Goal: Task Accomplishment & Management: Contribute content

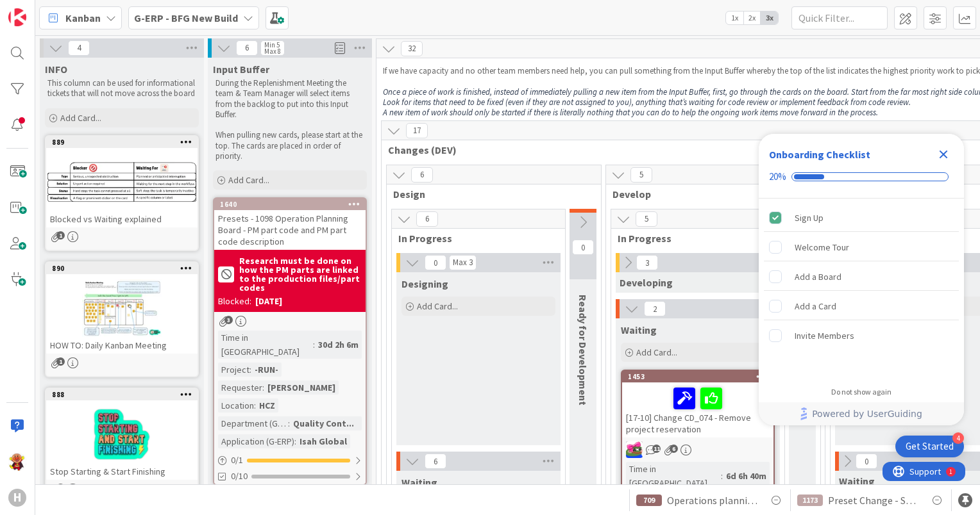
click at [943, 156] on icon "Close Checklist" at bounding box center [943, 155] width 8 height 8
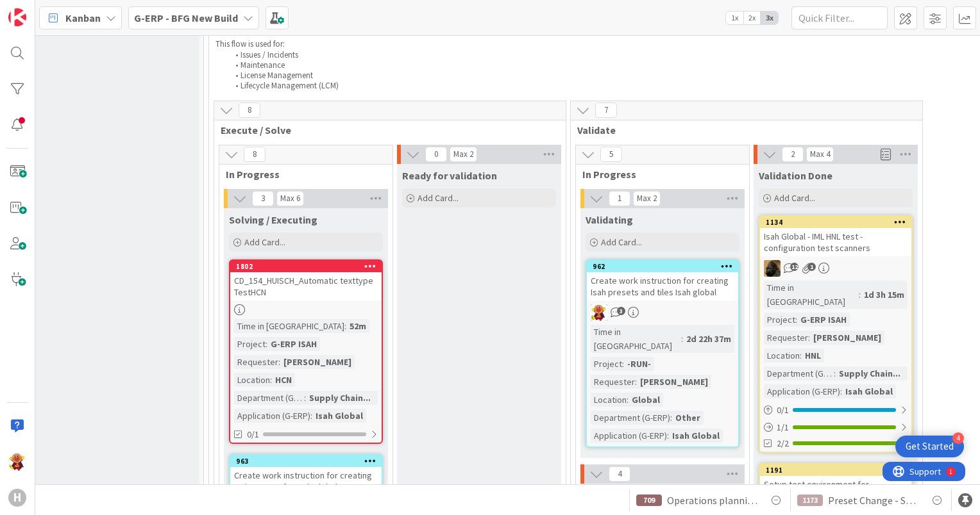
scroll to position [1859, 180]
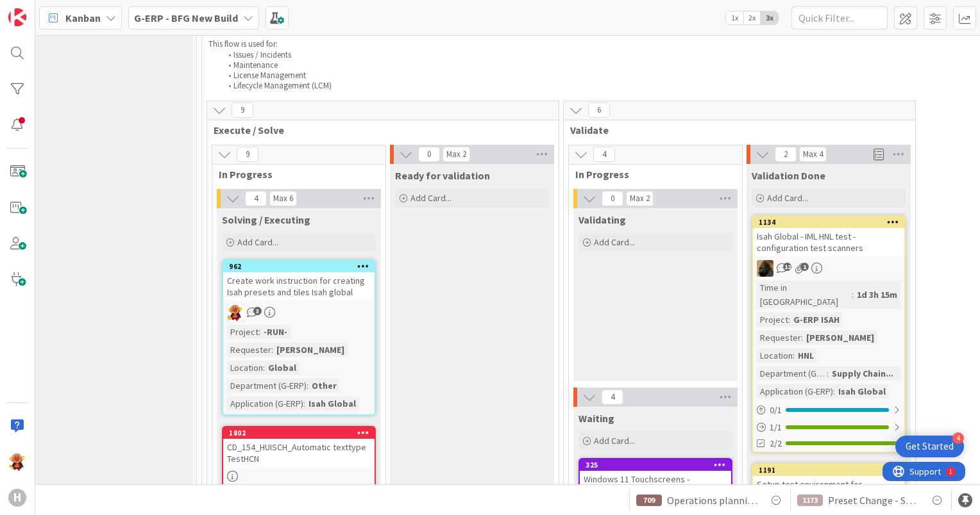
click at [335, 305] on div "3" at bounding box center [298, 313] width 151 height 17
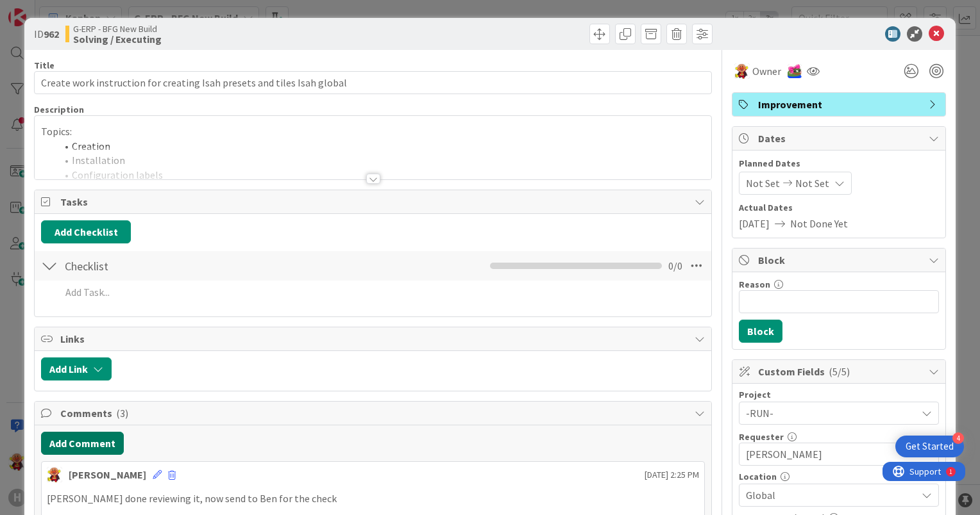
click at [69, 448] on button "Add Comment" at bounding box center [82, 443] width 83 height 23
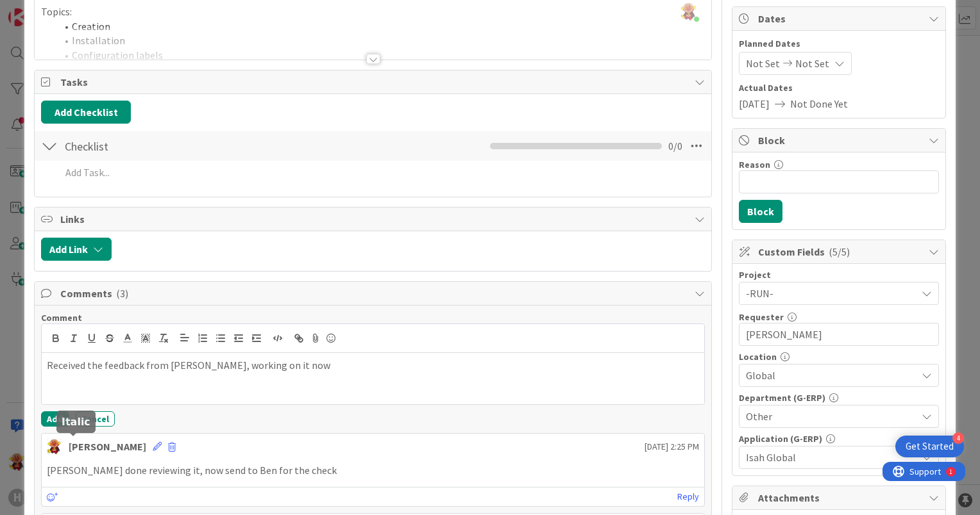
scroll to position [128, 0]
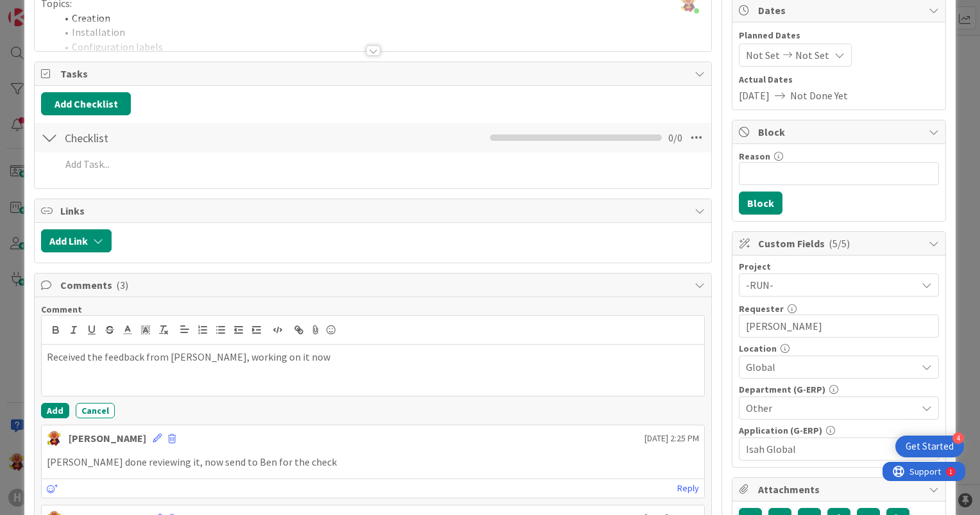
click at [37, 408] on div "Comment Received the feedback from [PERSON_NAME], working on it now Add Cancel …" at bounding box center [373, 488] width 676 height 382
click at [51, 406] on button "Add" at bounding box center [55, 410] width 28 height 15
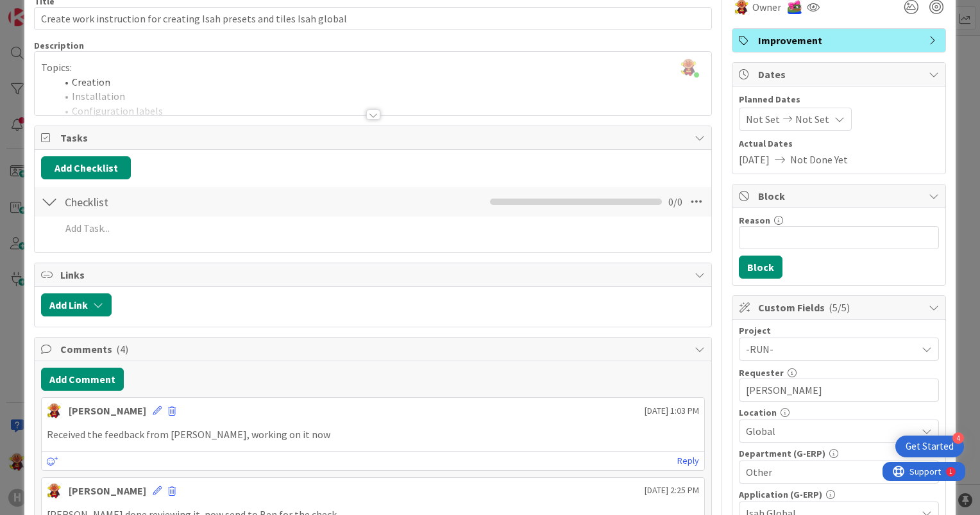
scroll to position [0, 0]
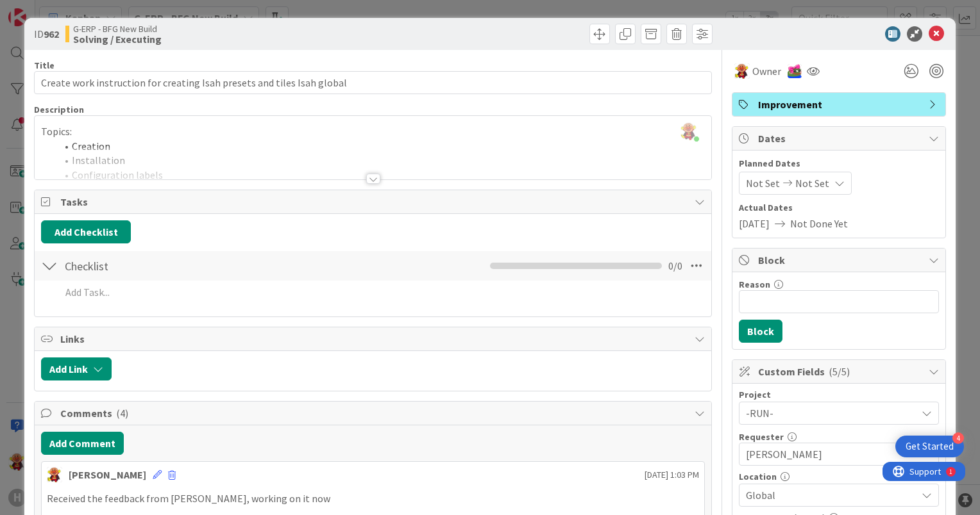
click at [935, 32] on div at bounding box center [832, 33] width 227 height 15
click at [932, 33] on icon at bounding box center [935, 33] width 15 height 15
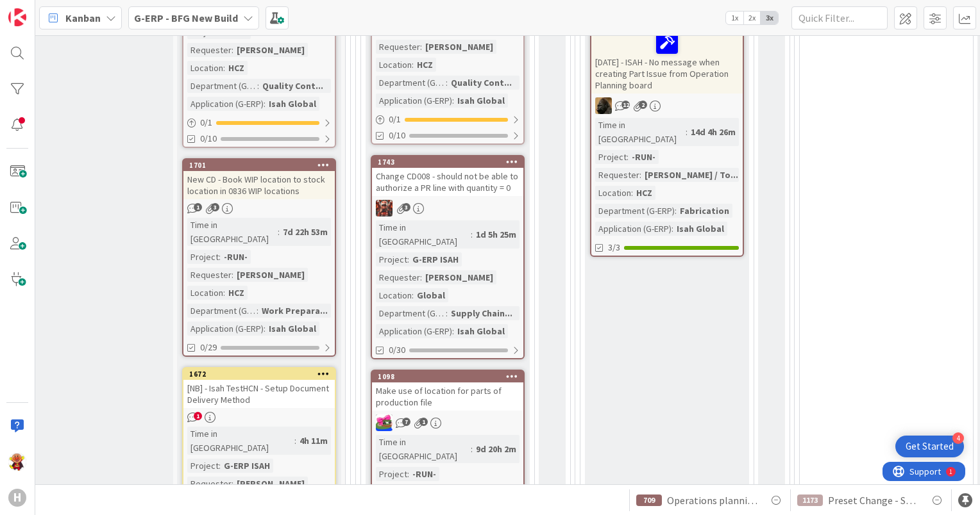
scroll to position [641, 31]
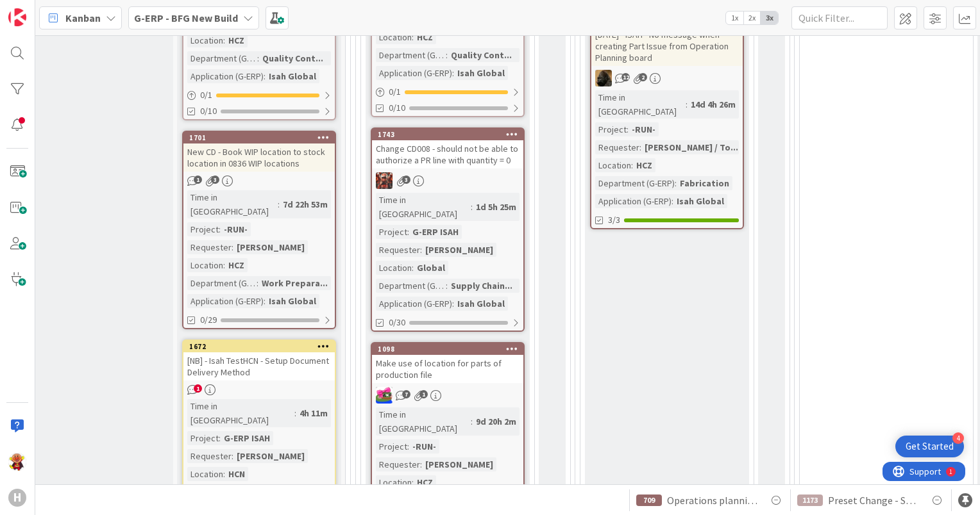
click at [289, 353] on div "[NB] - Isah TestHCN - Setup Document Delivery Method" at bounding box center [258, 367] width 151 height 28
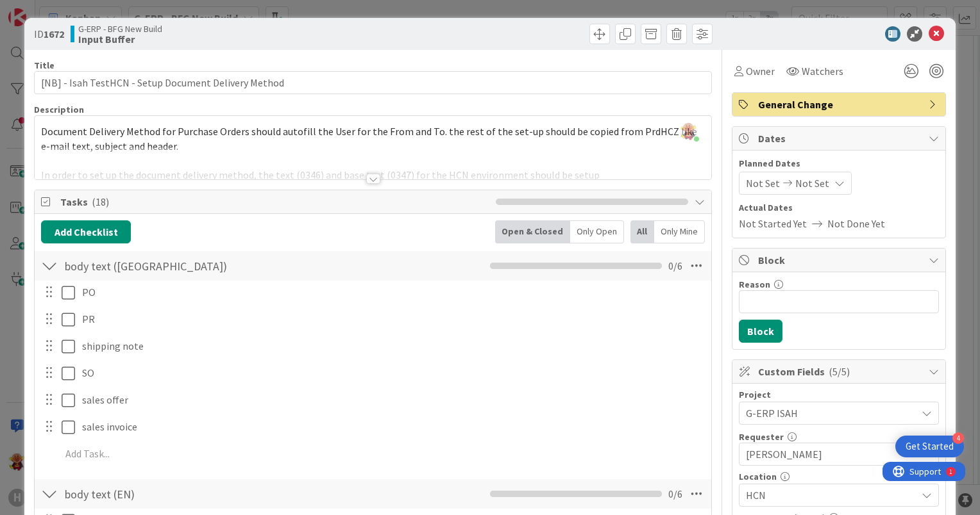
click at [366, 178] on div at bounding box center [373, 179] width 14 height 10
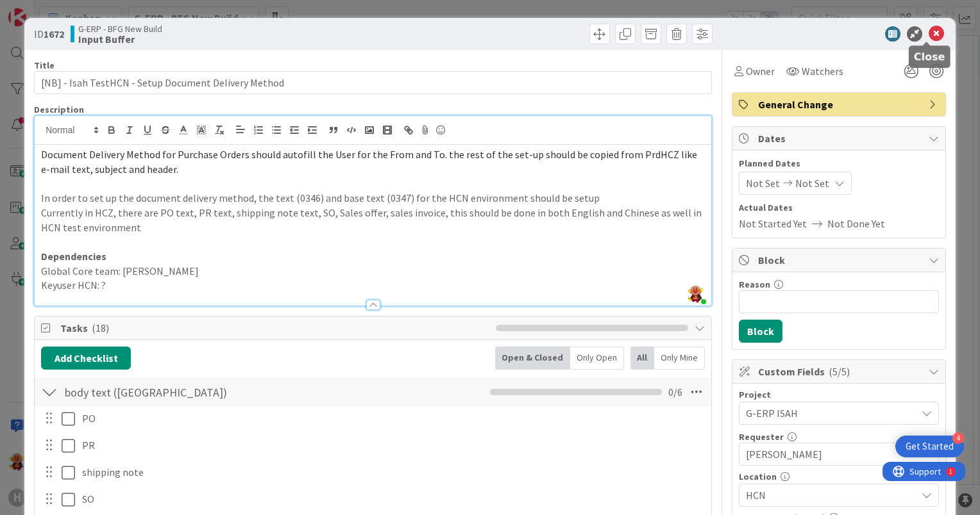
click at [928, 33] on icon at bounding box center [935, 33] width 15 height 15
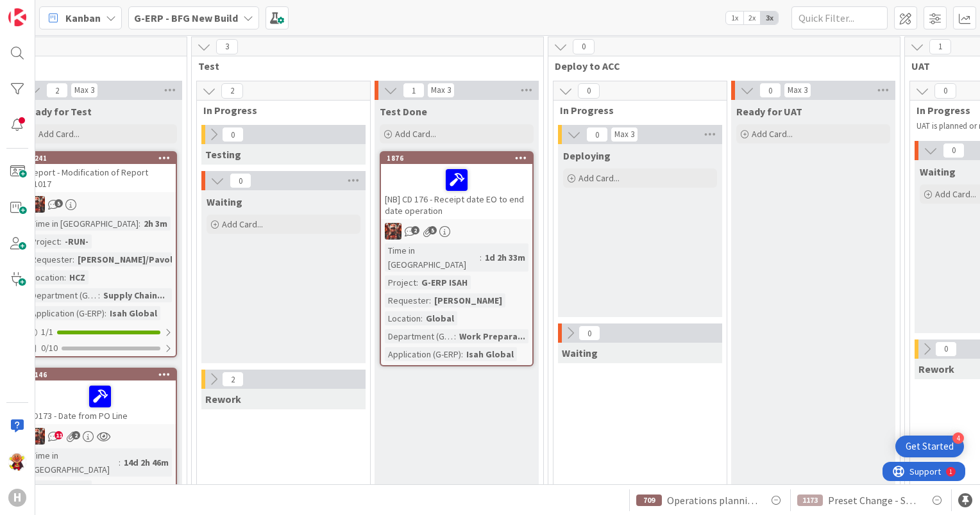
scroll to position [128, 1438]
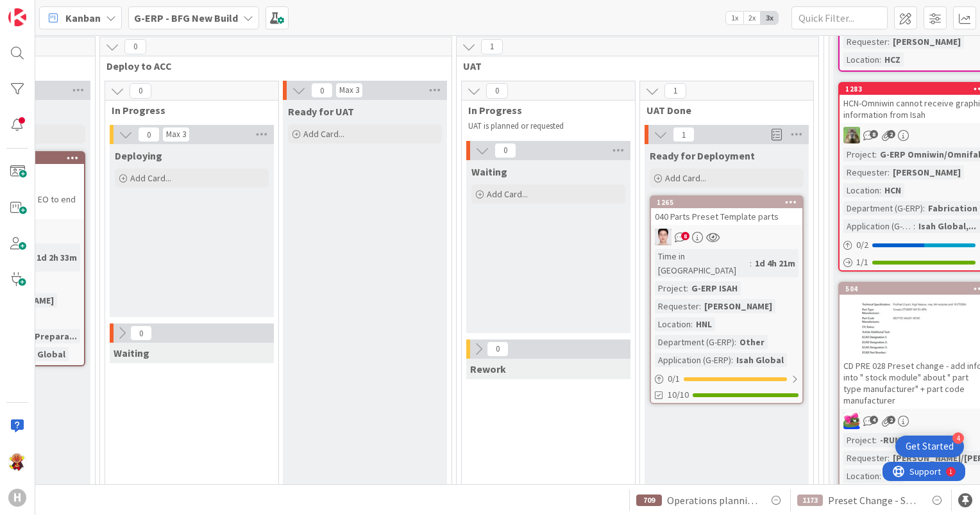
click at [748, 228] on link "1265 040 Parts Preset Template parts 8 Time in [GEOGRAPHIC_DATA] : 1d 4h 21m Pr…" at bounding box center [726, 300] width 154 height 209
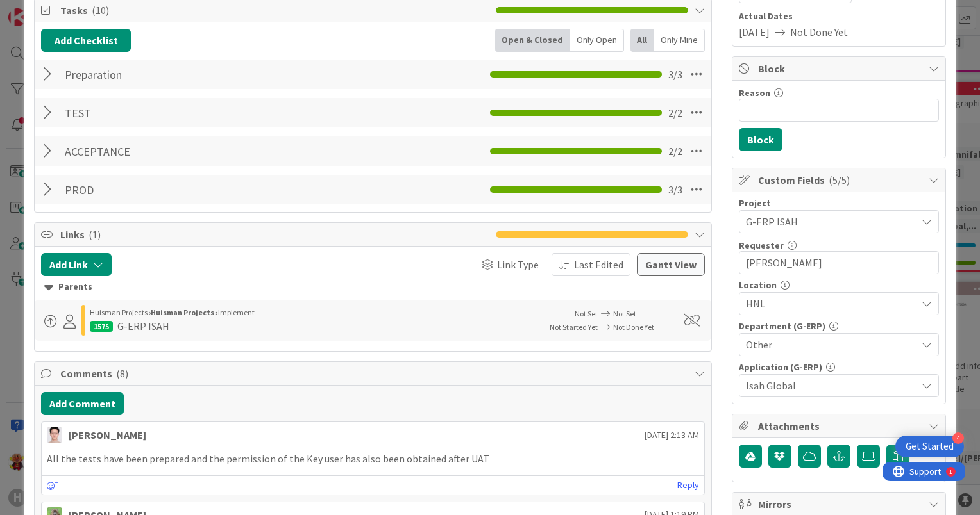
scroll to position [192, 0]
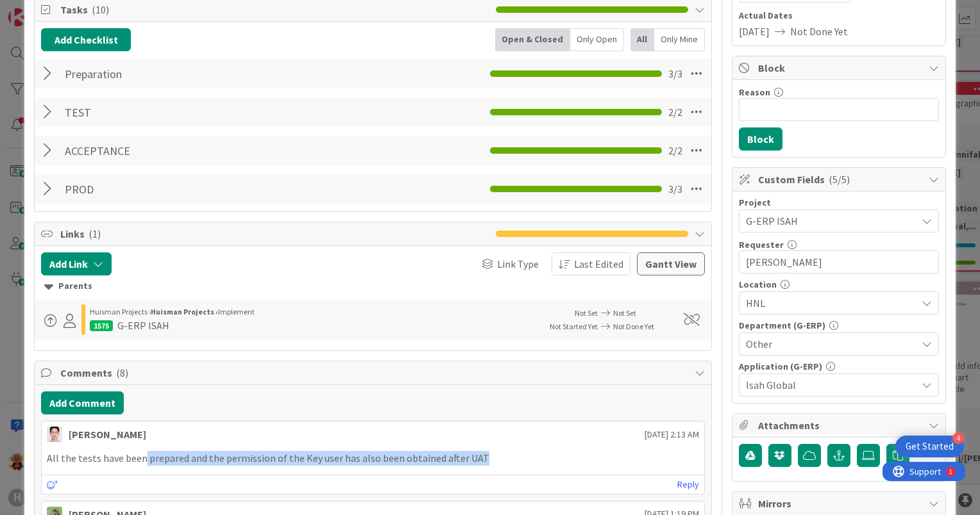
drag, startPoint x: 141, startPoint y: 462, endPoint x: 478, endPoint y: 465, distance: 337.2
click at [478, 465] on div "All the tests have been prepared and the permission of the Key user has also be…" at bounding box center [373, 458] width 662 height 25
click at [478, 464] on div "All the tests have been prepared and the permission of the Key user has also be…" at bounding box center [373, 458] width 662 height 25
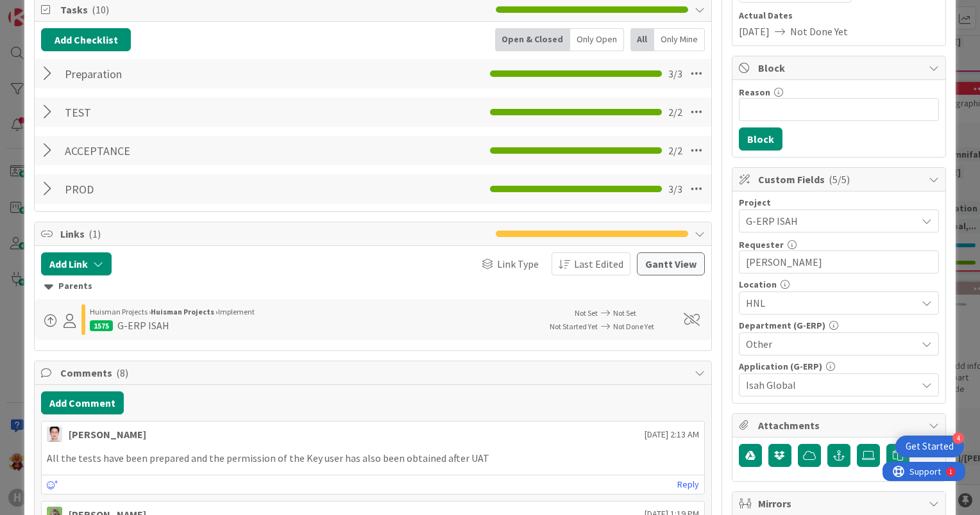
scroll to position [385, 0]
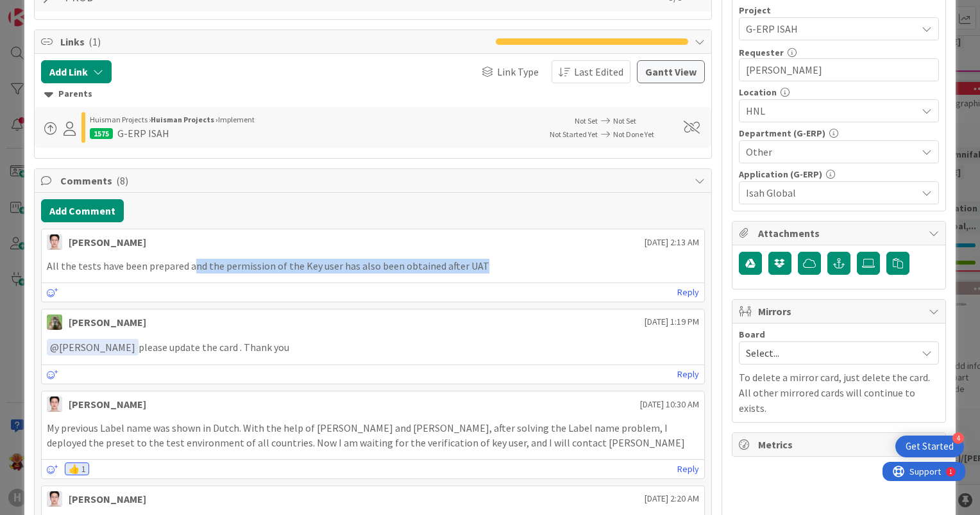
drag, startPoint x: 188, startPoint y: 265, endPoint x: 521, endPoint y: 265, distance: 332.1
click at [521, 265] on p "All the tests have been prepared and the permission of the Key user has also be…" at bounding box center [373, 266] width 652 height 15
click at [508, 277] on div "[PERSON_NAME] [DATE] 2:13 AM All the tests have been prepared and the permissio…" at bounding box center [373, 266] width 664 height 74
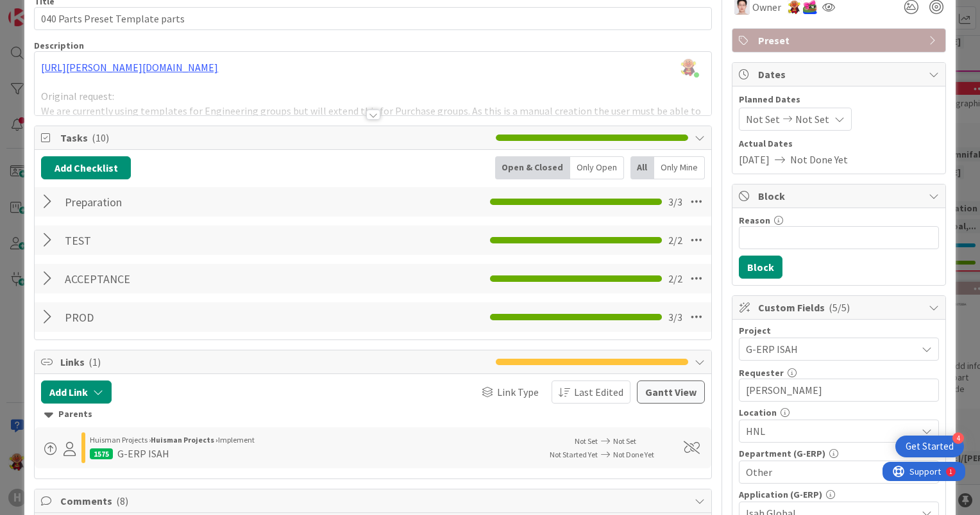
scroll to position [0, 0]
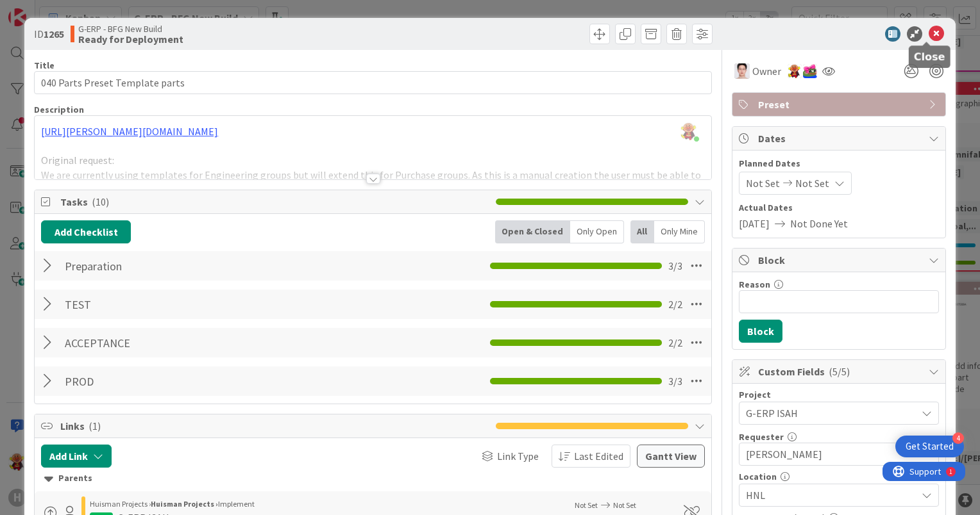
click at [928, 38] on icon at bounding box center [935, 33] width 15 height 15
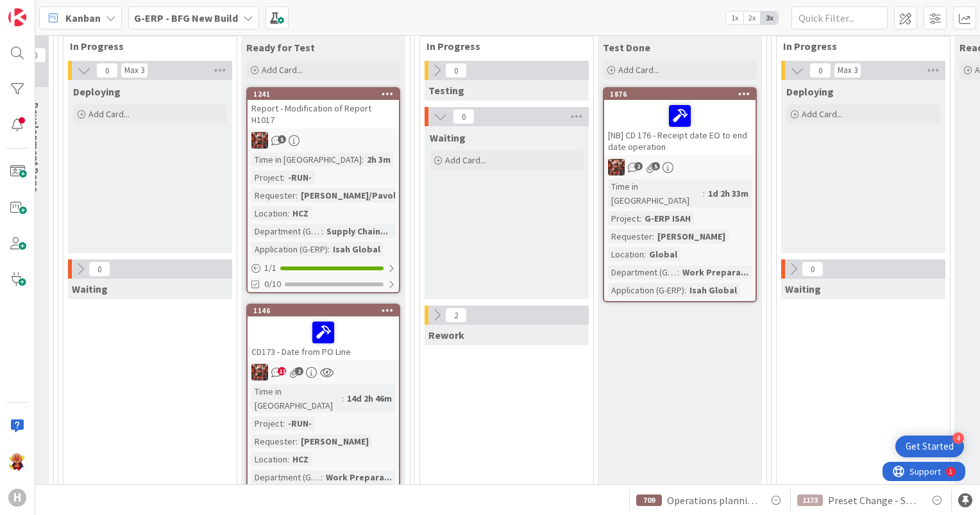
scroll to position [192, 719]
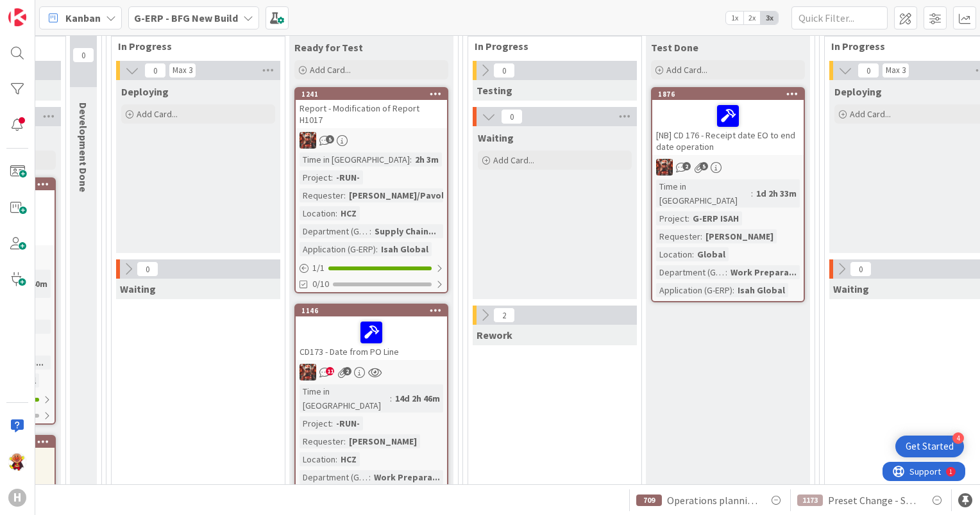
click at [218, 6] on div "G-ERP - BFG New Build" at bounding box center [193, 17] width 131 height 23
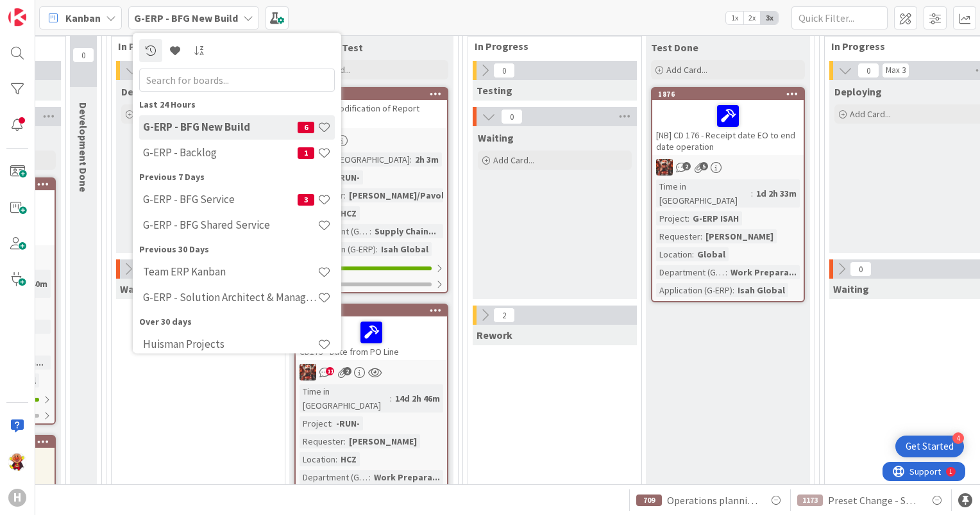
click at [581, 351] on div "2 Rework" at bounding box center [555, 329] width 168 height 46
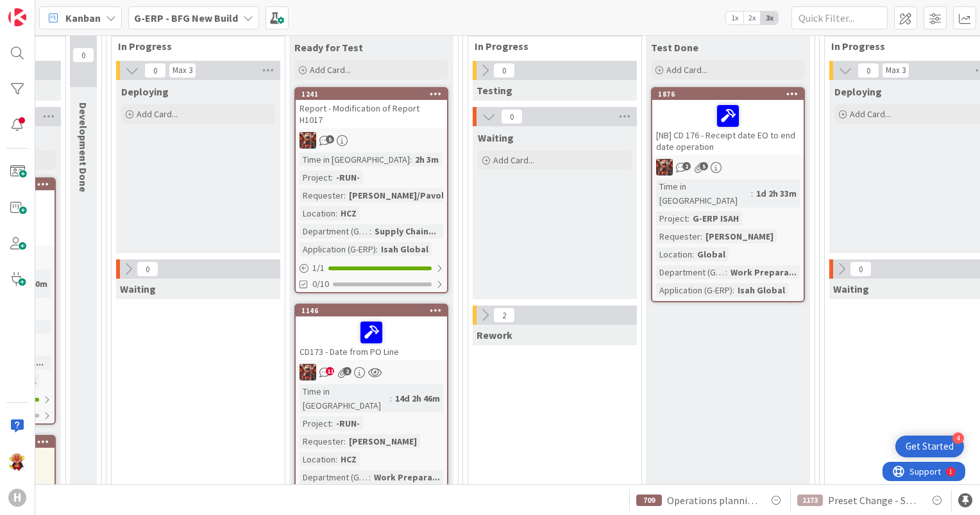
click at [417, 364] on div "11 2" at bounding box center [371, 372] width 151 height 17
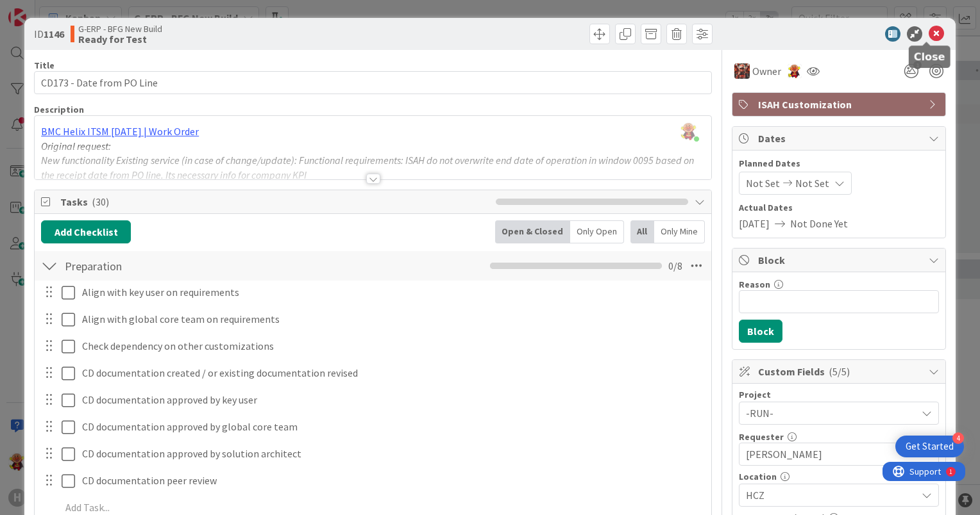
click at [928, 33] on icon at bounding box center [935, 33] width 15 height 15
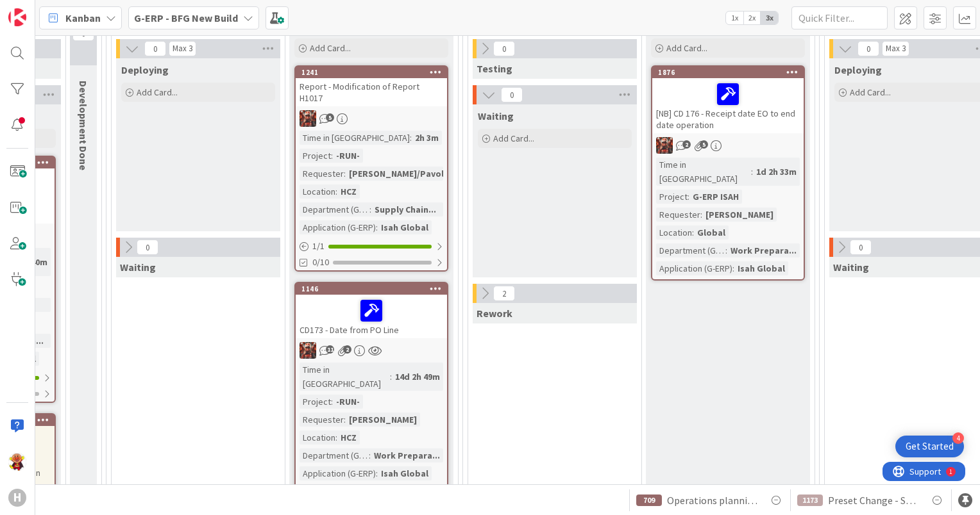
click at [444, 110] on div "5" at bounding box center [371, 118] width 151 height 17
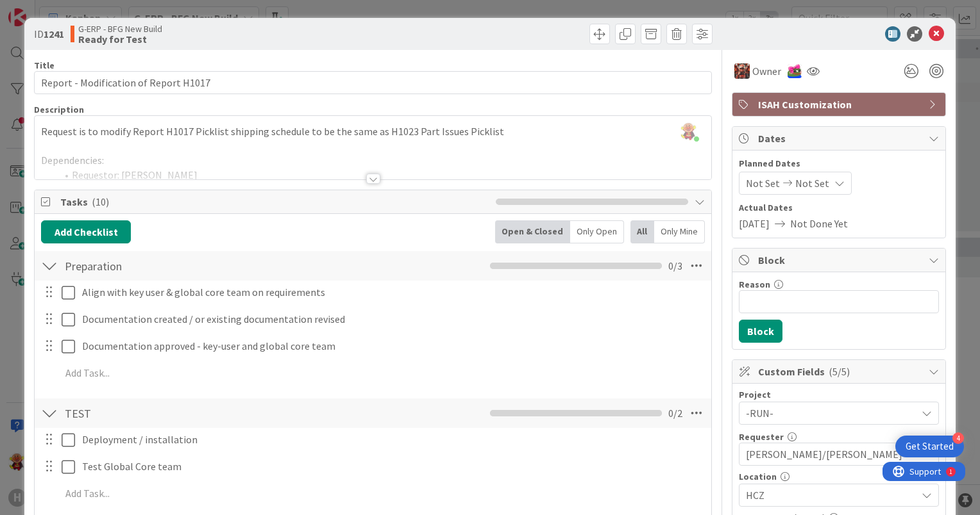
click at [372, 180] on div at bounding box center [373, 179] width 14 height 10
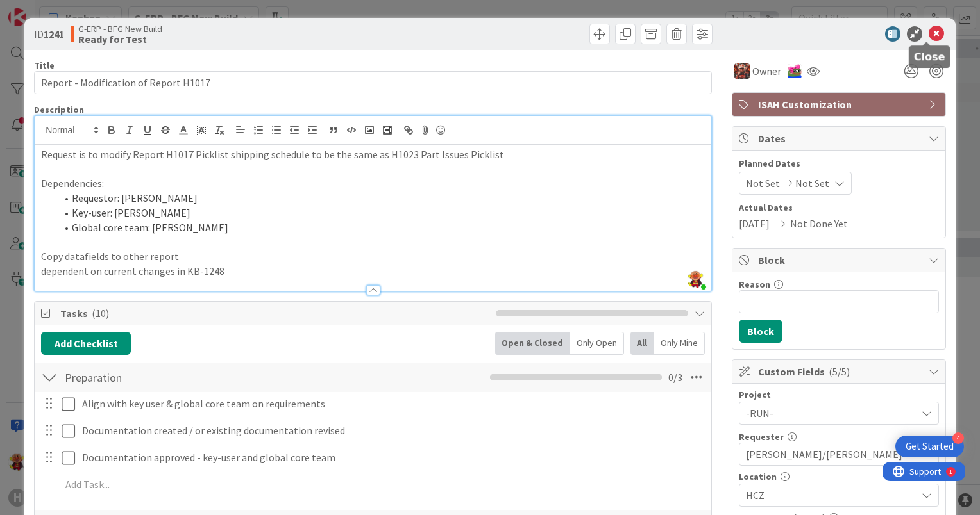
click at [928, 35] on icon at bounding box center [935, 33] width 15 height 15
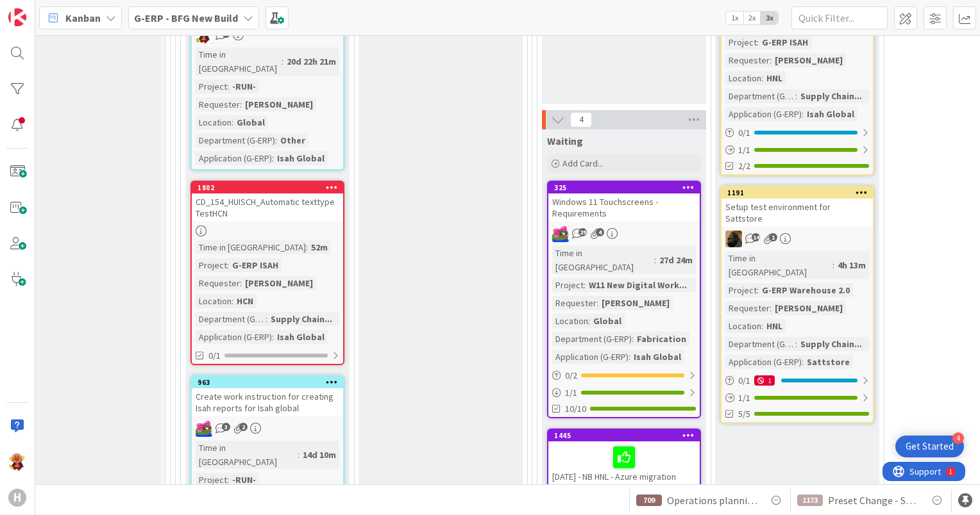
scroll to position [2137, 211]
click at [331, 440] on div "Time in Column : 14d 10m Project : -RUN- Requester : [PERSON_NAME] Location : G…" at bounding box center [268, 499] width 144 height 118
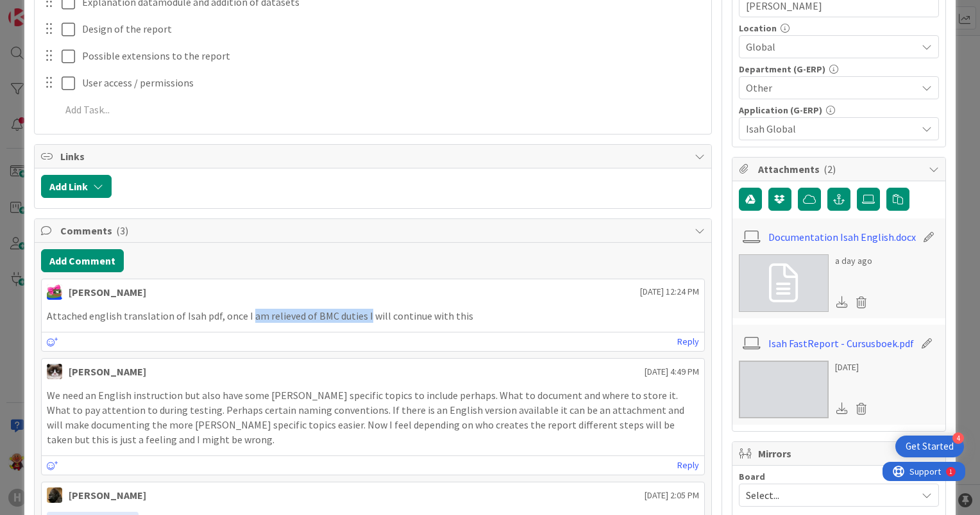
drag, startPoint x: 244, startPoint y: 313, endPoint x: 359, endPoint y: 321, distance: 115.0
click at [359, 321] on p "Attached english translation of Isah pdf, once I am relieved of BMC duties I wi…" at bounding box center [373, 316] width 652 height 15
drag, startPoint x: 408, startPoint y: 326, endPoint x: 433, endPoint y: 321, distance: 25.7
click at [433, 321] on div "[PERSON_NAME] [DATE] 12:24 PM Attached english translation of [PERSON_NAME] pdf…" at bounding box center [373, 316] width 664 height 74
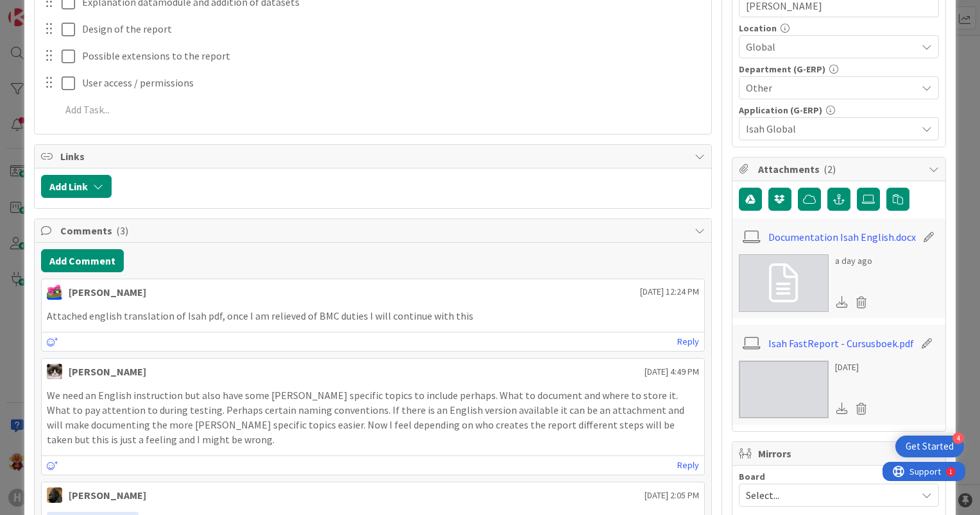
drag, startPoint x: 433, startPoint y: 321, endPoint x: 510, endPoint y: 326, distance: 77.1
click at [510, 326] on div "Attached english translation of Isah pdf, once I am relieved of BMC duties I wi…" at bounding box center [373, 316] width 662 height 25
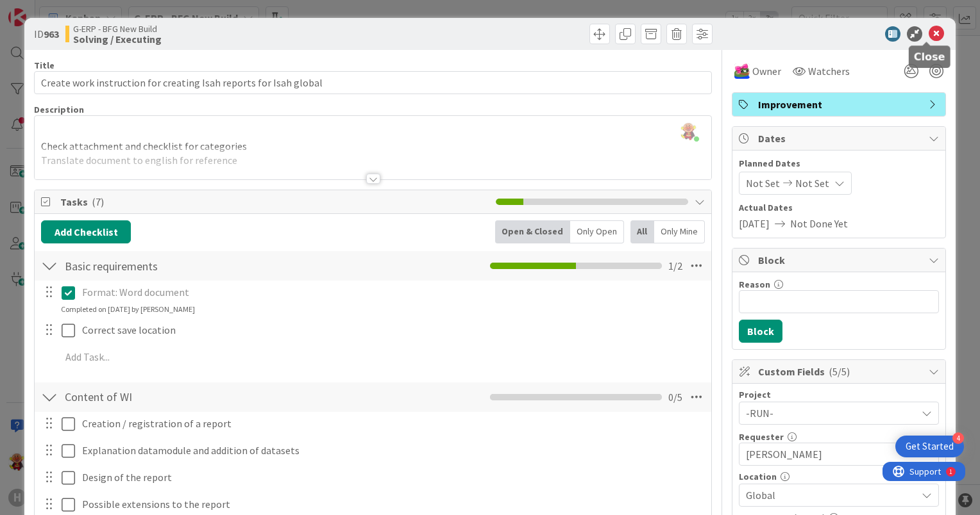
click at [933, 32] on icon at bounding box center [935, 33] width 15 height 15
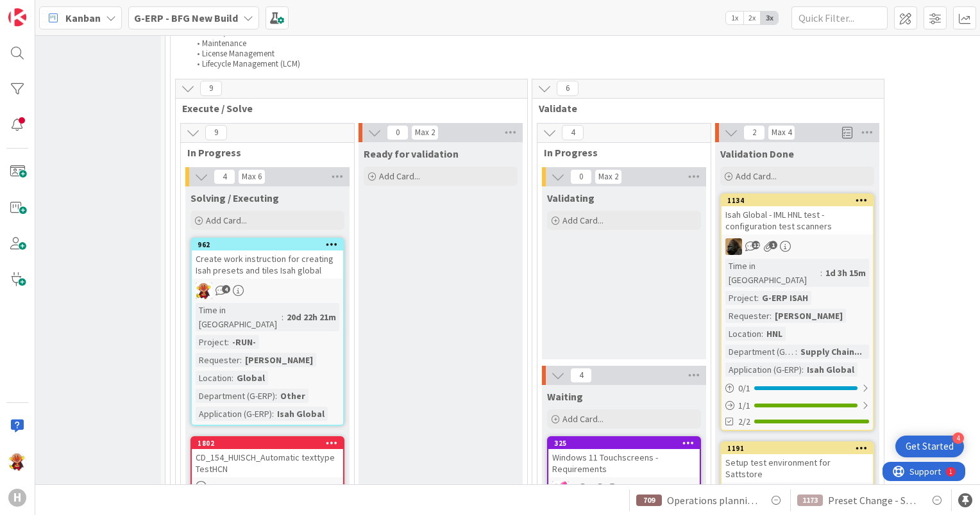
scroll to position [1945, 211]
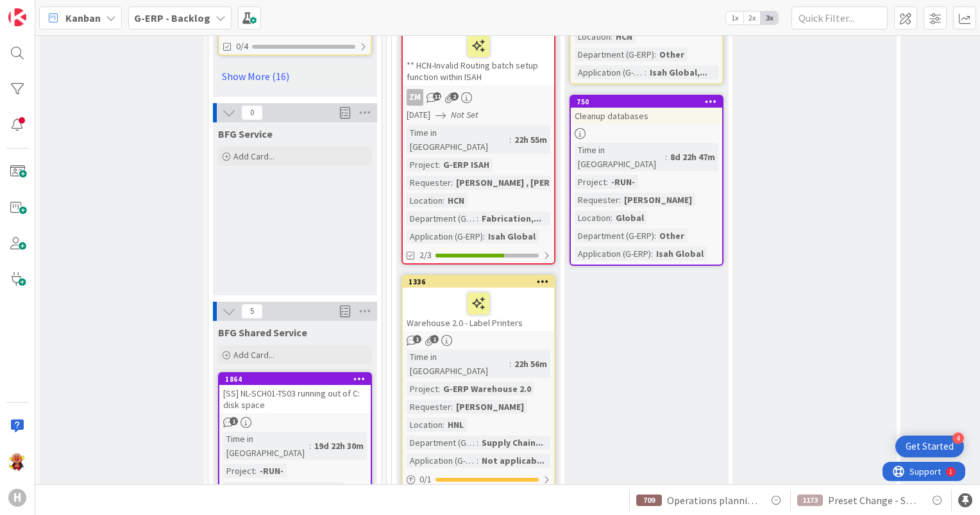
scroll to position [2052, 0]
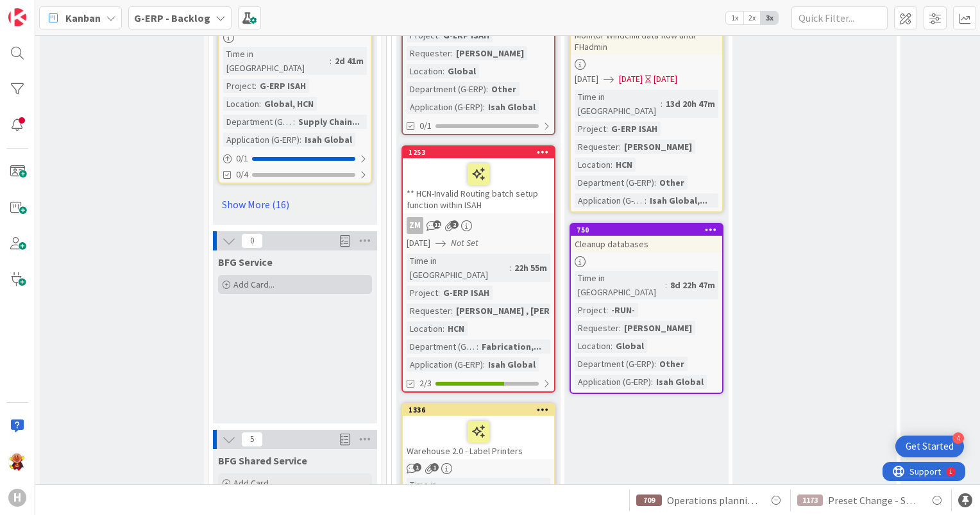
click at [337, 275] on div "Add Card..." at bounding box center [295, 284] width 154 height 19
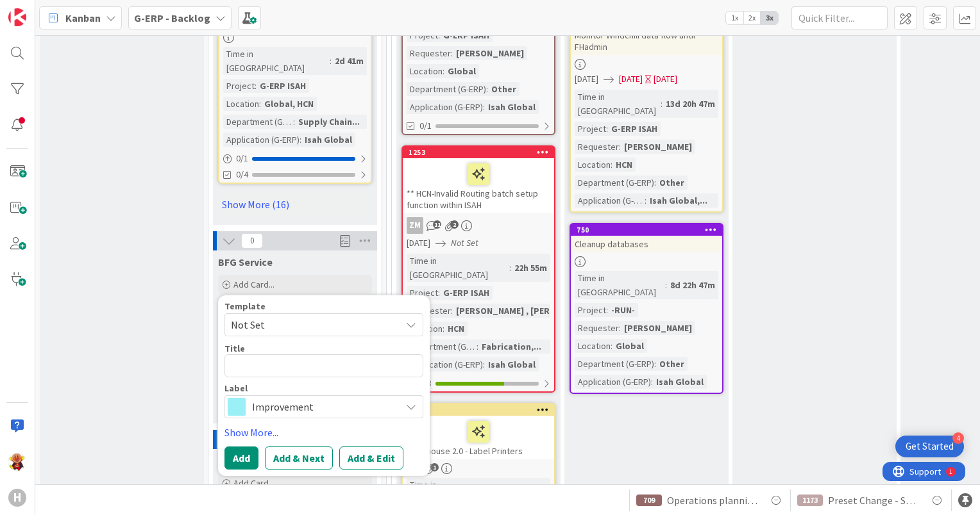
click at [335, 317] on span "Not Set" at bounding box center [311, 325] width 160 height 17
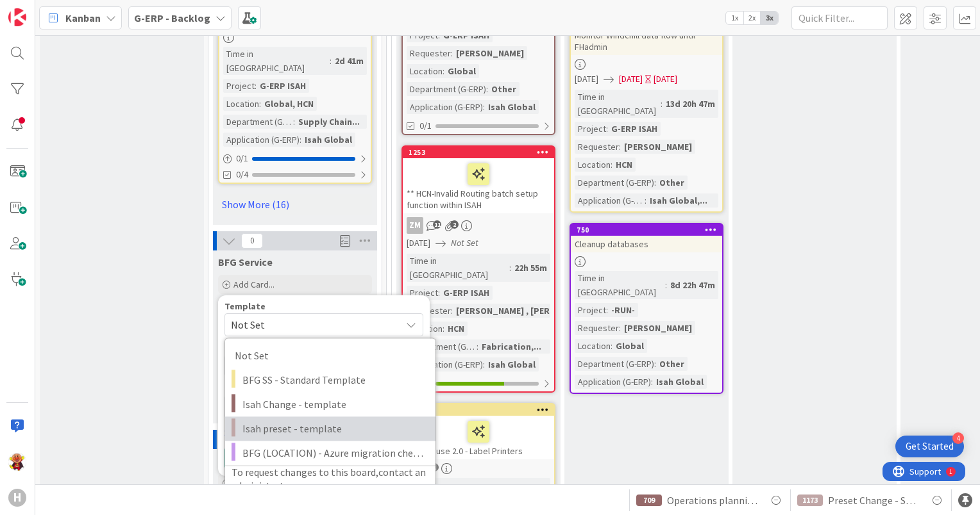
click at [336, 421] on span "Isah preset - template" at bounding box center [333, 429] width 183 height 17
type textarea "x"
type textarea "Isah preset - template"
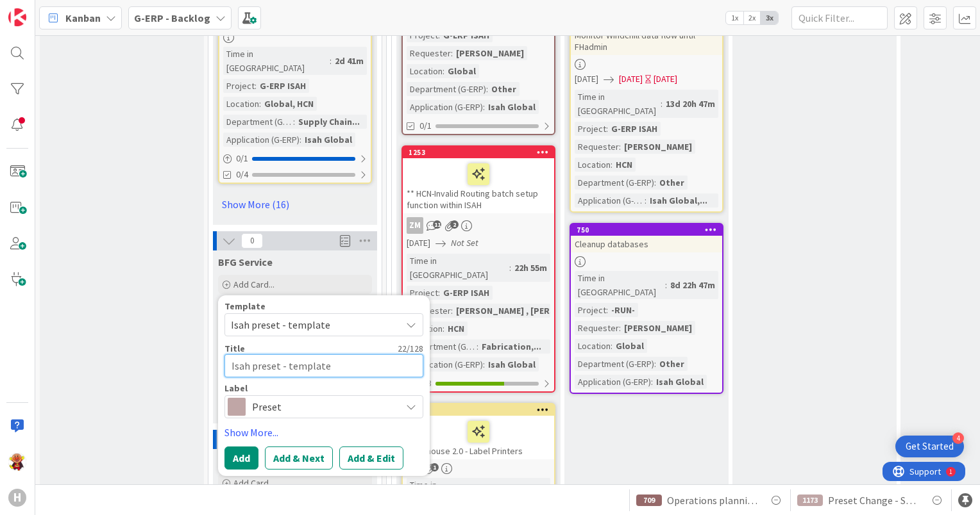
click at [310, 355] on textarea "Isah preset - template" at bounding box center [323, 366] width 199 height 23
drag, startPoint x: 344, startPoint y: 211, endPoint x: 159, endPoint y: 204, distance: 185.4
type textarea "x"
type textarea "a"
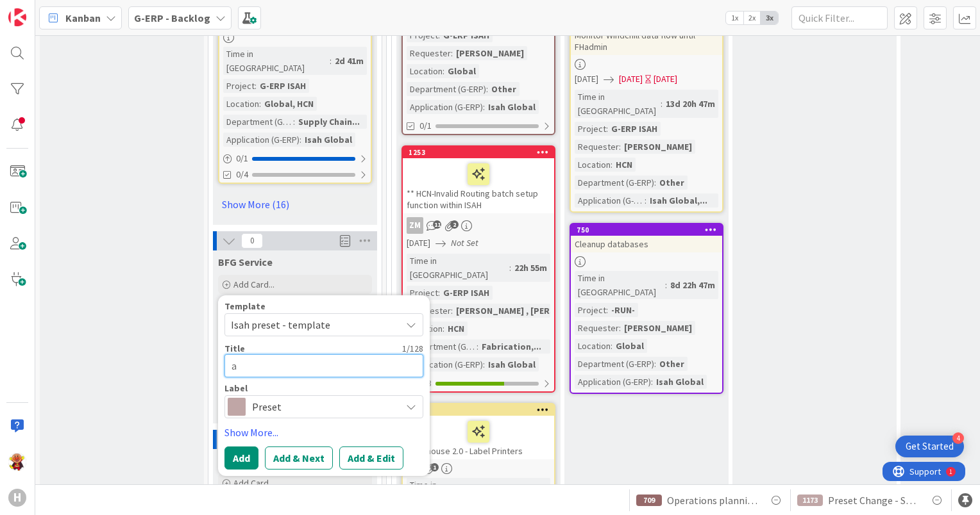
type textarea "x"
type textarea "ad"
type textarea "x"
type textarea "add"
type textarea "x"
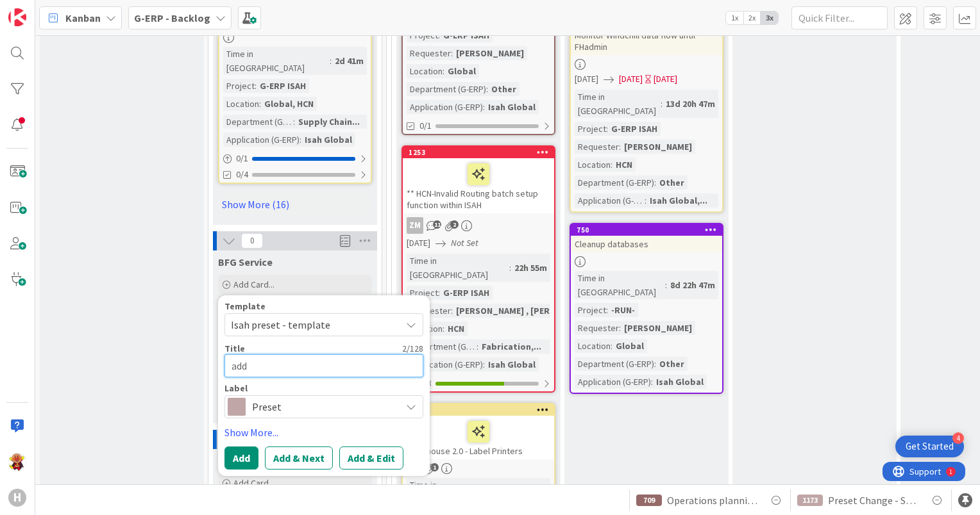
type textarea "add"
type textarea "x"
type textarea "add u"
type textarea "x"
type textarea "add un"
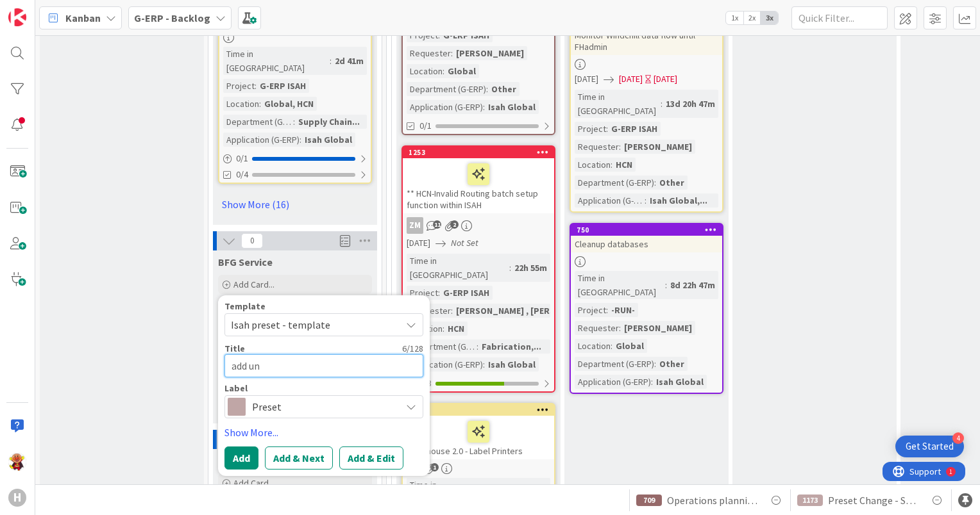
type textarea "x"
type textarea "add und"
type textarea "x"
type textarea "add unde"
type textarea "x"
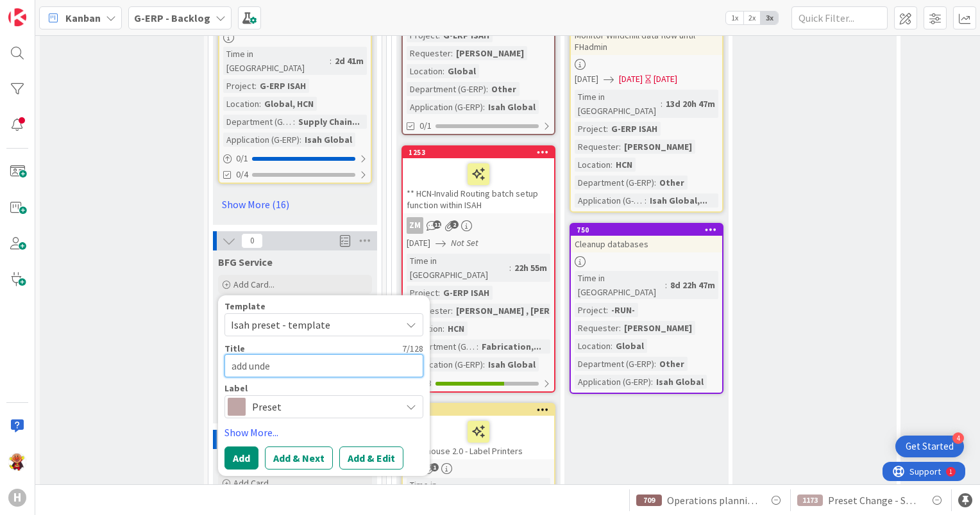
type textarea "add under"
type textarea "x"
type textarea "add underl"
type textarea "x"
type textarea "add underly"
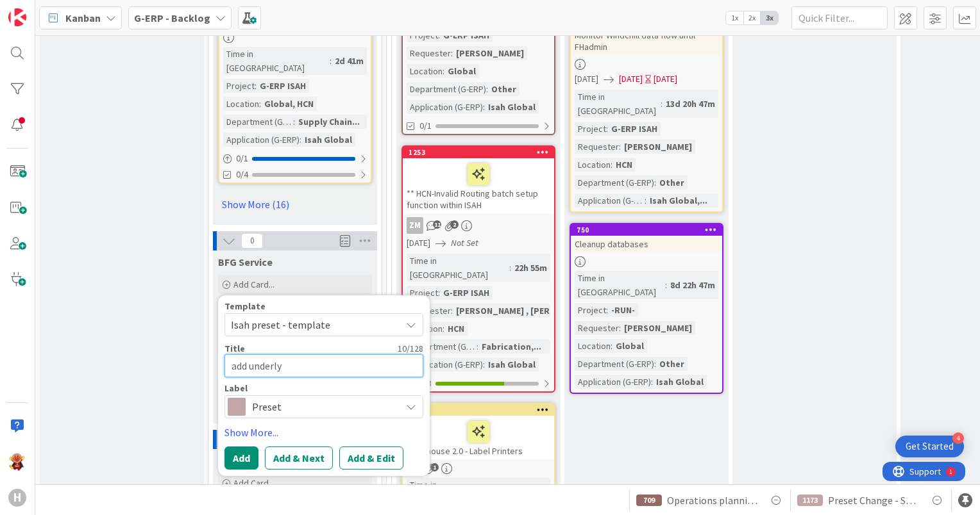
type textarea "x"
type textarea "add underlyi"
type textarea "x"
type textarea "add underlying"
type textarea "x"
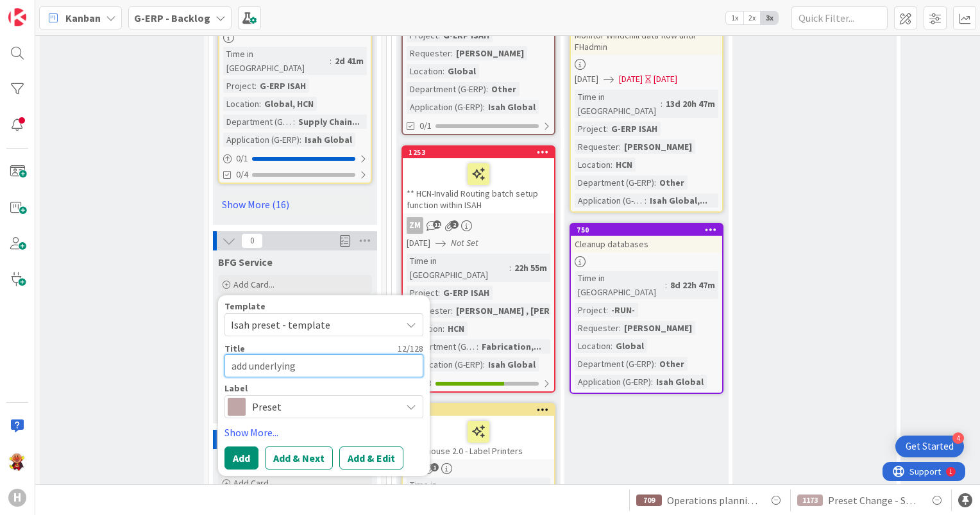
type textarea "add underlying"
type textarea "x"
type textarea "add underlying o"
type textarea "x"
type textarea "add underlying on"
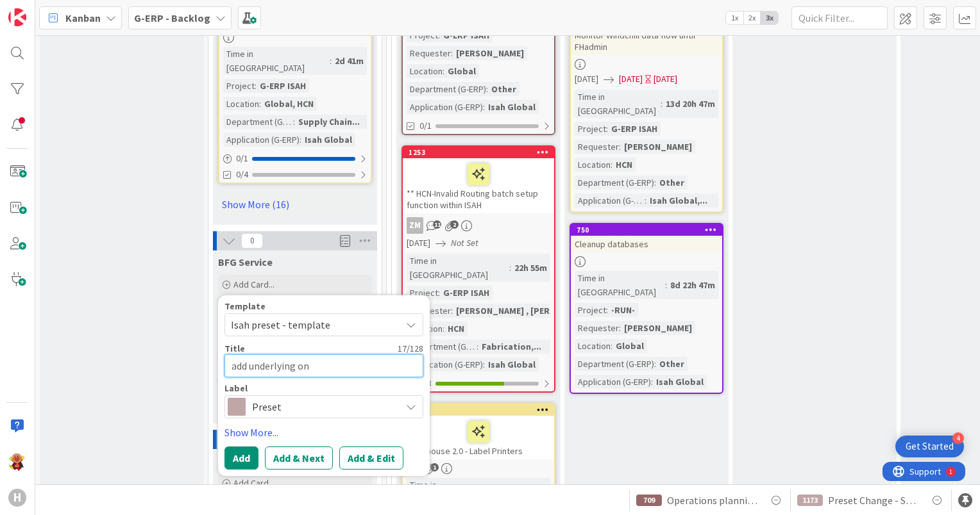
type textarea "x"
type textarea "add underlying o"
type textarea "x"
type textarea "add underlying ob"
type textarea "x"
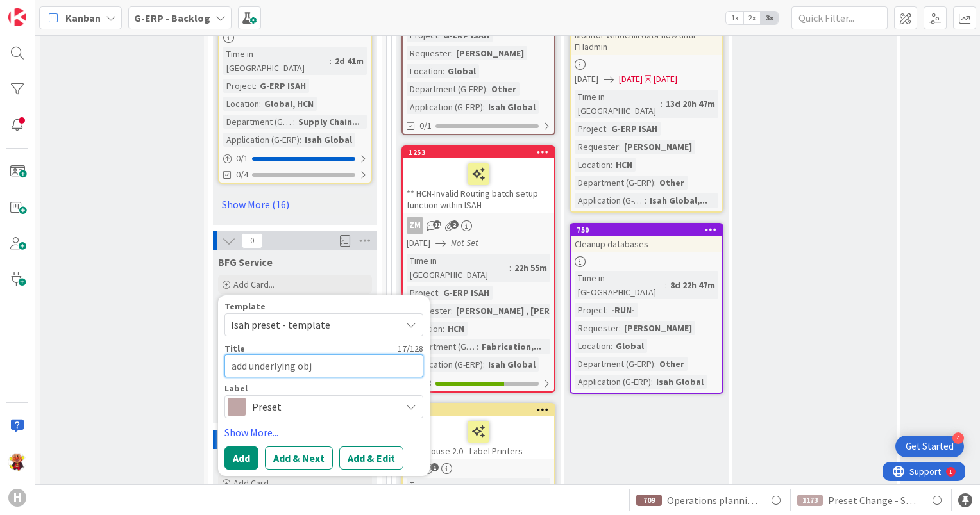
type textarea "add underlying obje"
type textarea "x"
type textarea "add underlying objec"
type textarea "x"
type textarea "add underlying object"
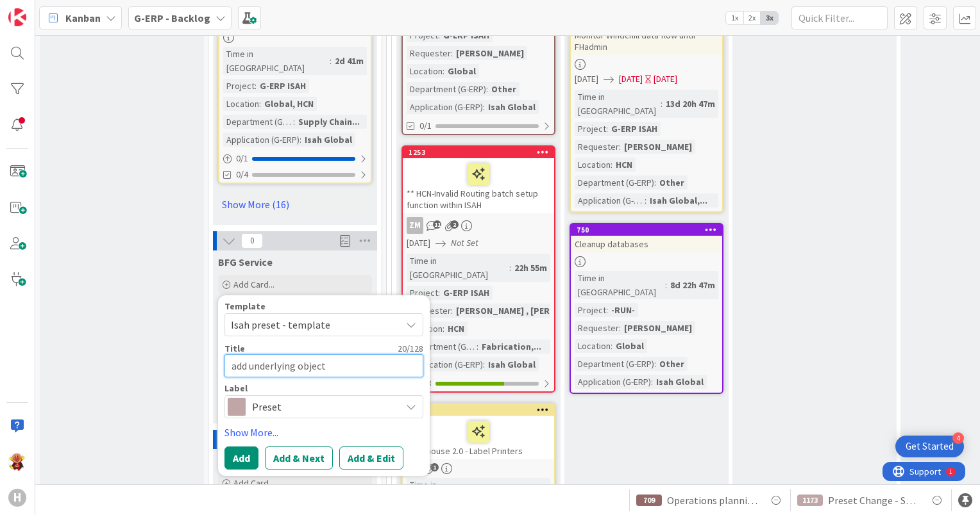
type textarea "x"
type textarea "add underlying object"
type textarea "x"
type textarea "add underlying object i"
type textarea "x"
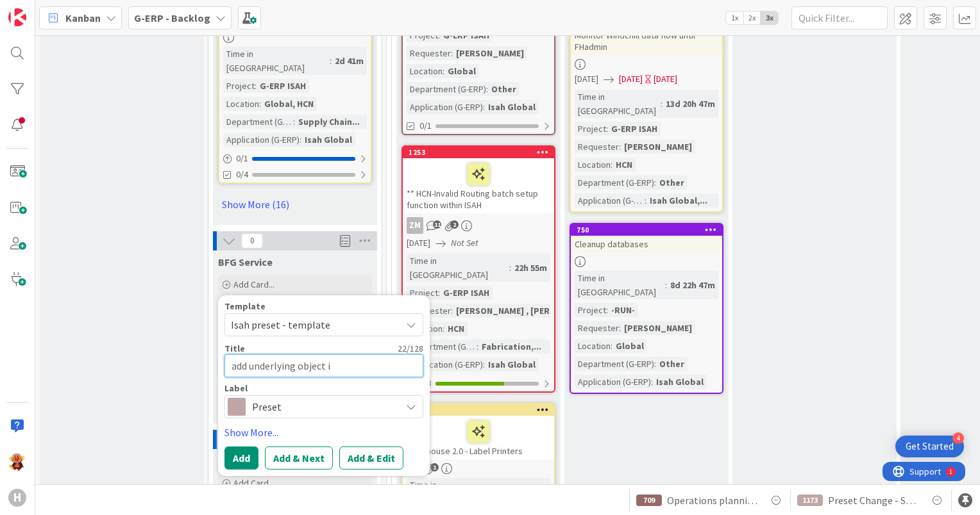
type textarea "add underlying object in"
type textarea "x"
type textarea "add underlying object in s"
type textarea "x"
type textarea "add underlying object in se"
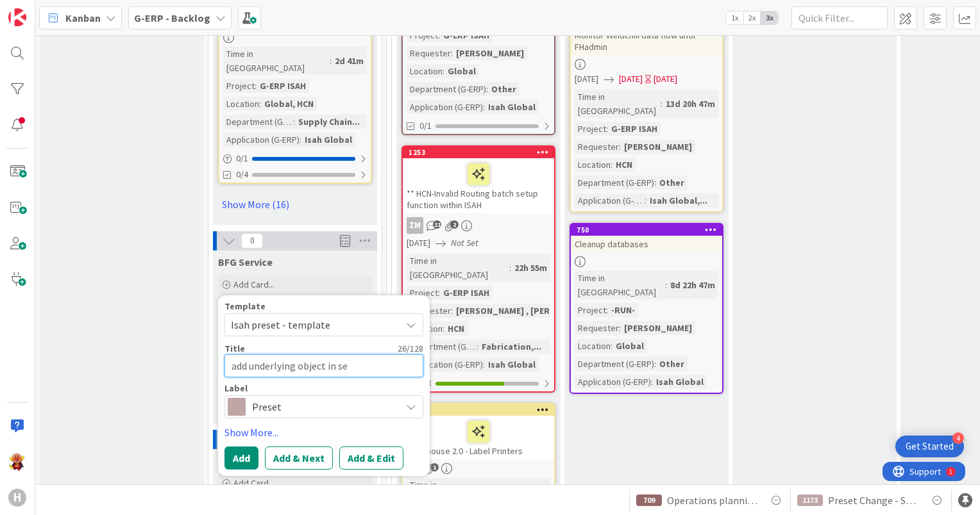
type textarea "x"
type textarea "add underlying object in ser"
type textarea "x"
type textarea "add underlying object in serv"
type textarea "x"
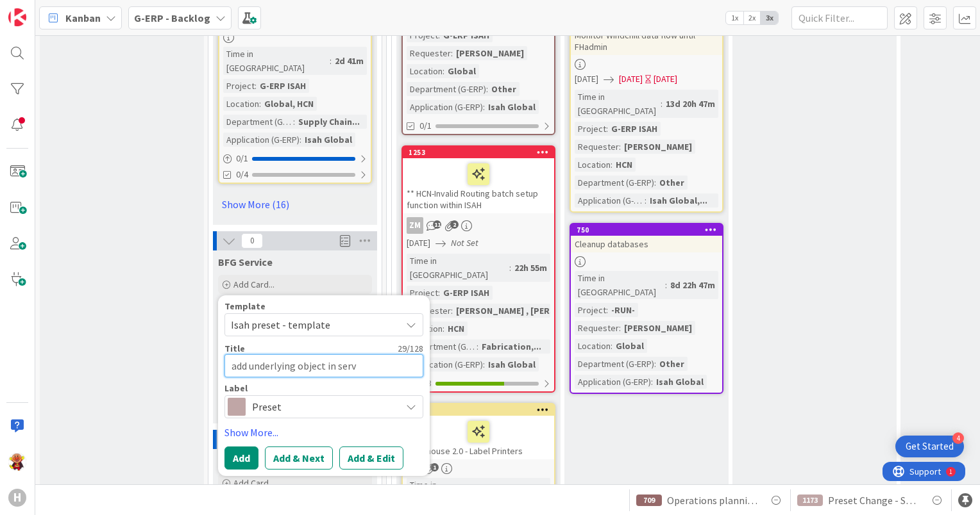
type textarea "add underlying object in servi"
type textarea "x"
type textarea "add underlying object in servic"
type textarea "x"
type textarea "add underlying object in service"
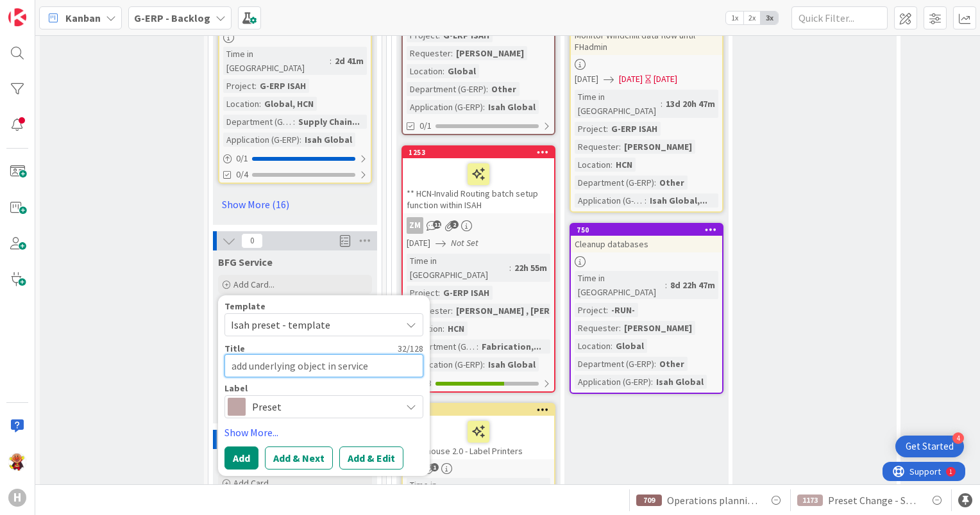
type textarea "x"
type textarea "add underlying object in servic"
type textarea "x"
type textarea "add underlying object in servi"
type textarea "x"
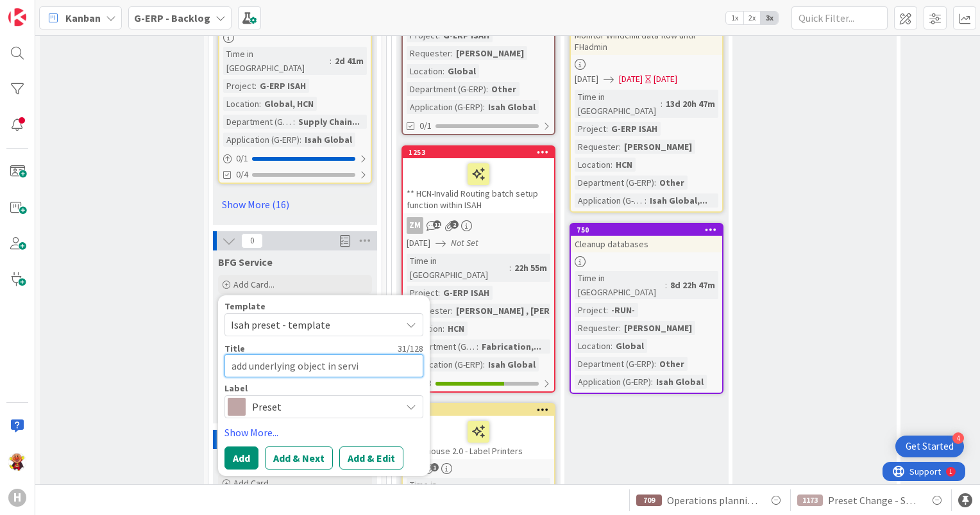
type textarea "add underlying object in serv"
type textarea "x"
type textarea "add underlying object in ser"
type textarea "x"
type textarea "add underlying object in se"
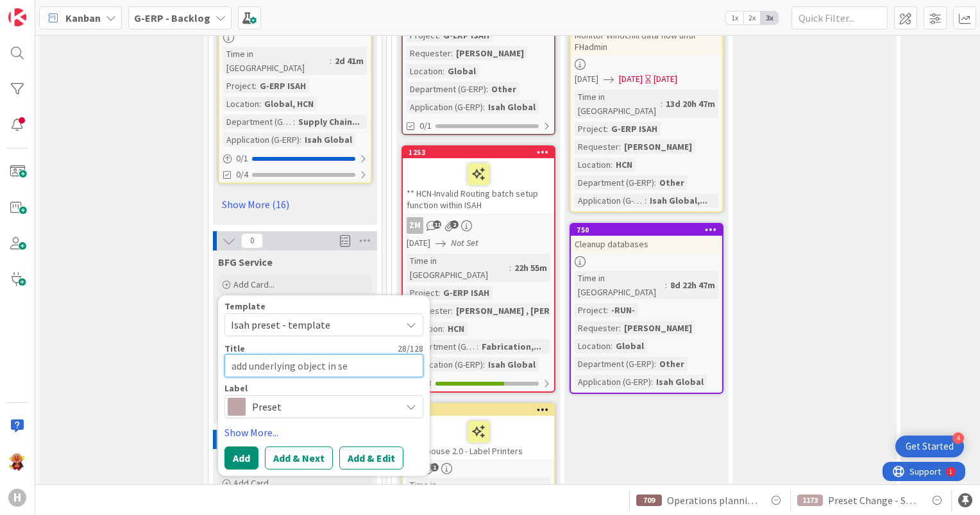
type textarea "x"
type textarea "add underlying object in s"
type textarea "x"
type textarea "add underlying object in"
type textarea "x"
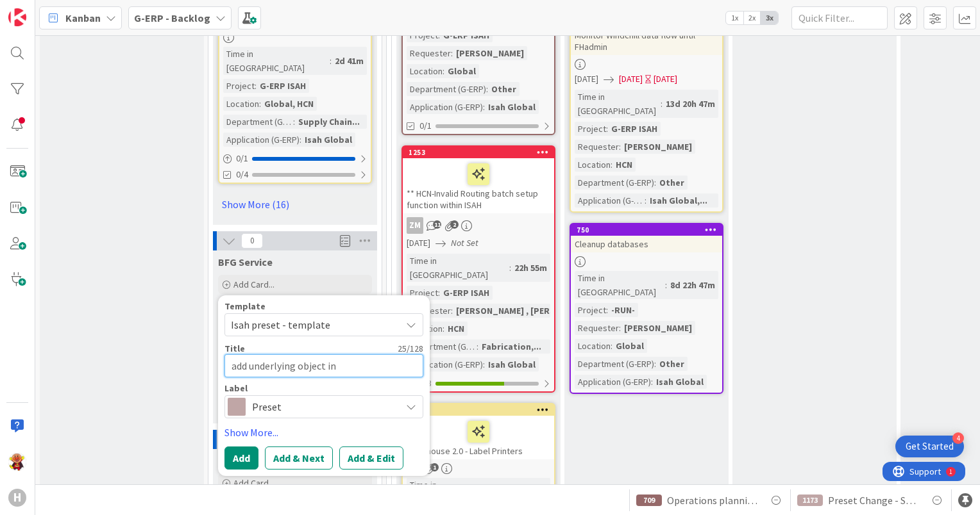
type textarea "add underlying object in 0"
type textarea "x"
type textarea "add underlying object in 05"
type textarea "x"
type textarea "add underlying object in 050"
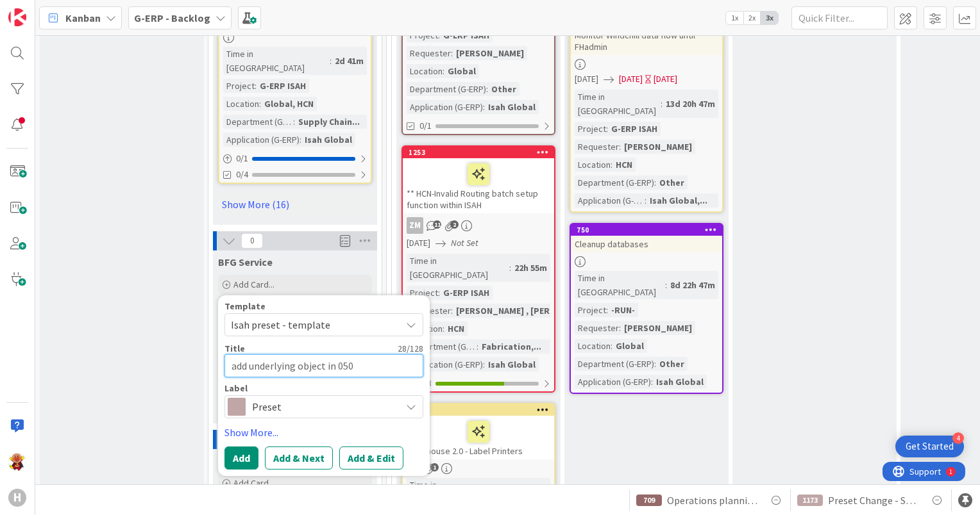
type textarea "x"
type textarea "add underlying object in 0500"
type textarea "x"
type textarea "add underlying object in 0500"
type textarea "x"
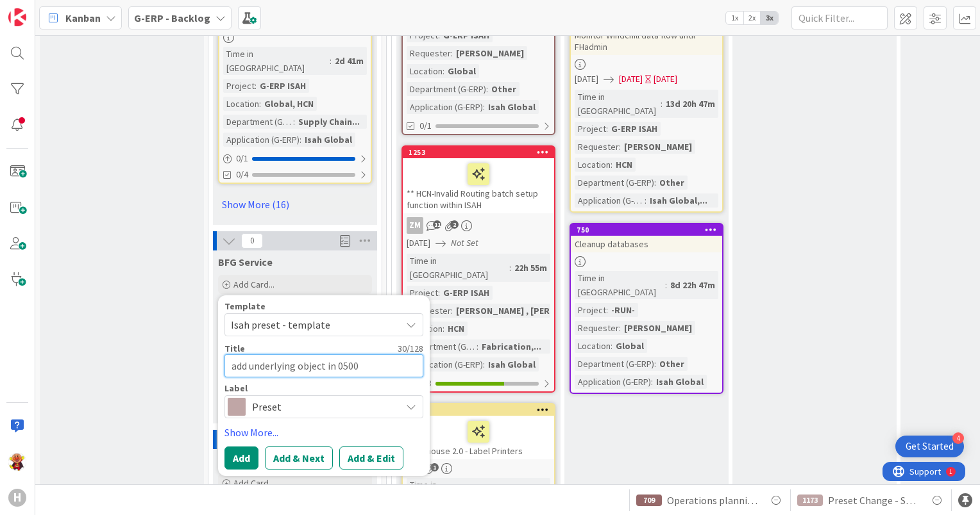
type textarea "add underlying object in 0500 s"
type textarea "x"
type textarea "add underlying object in 0500 se"
type textarea "x"
type textarea "add underlying object in 0500 ser"
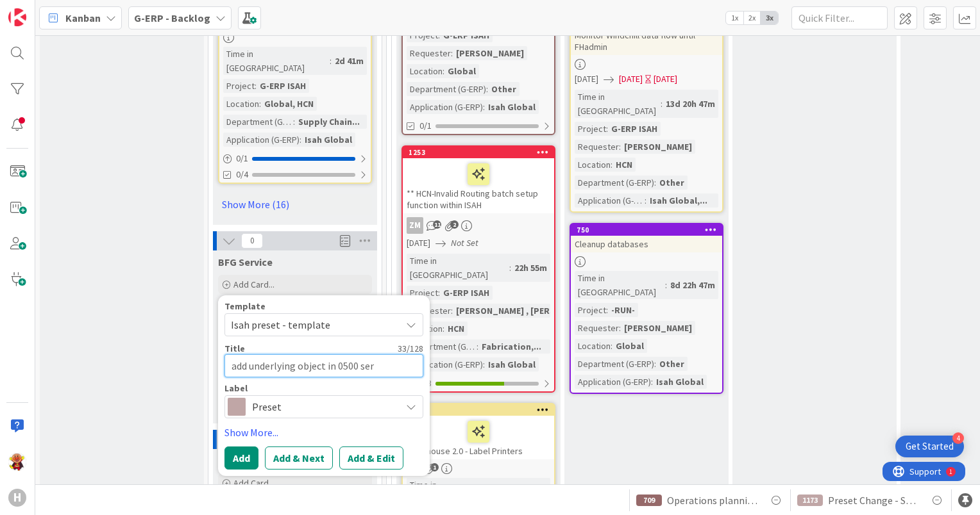
type textarea "x"
type textarea "add underlying object in 0500 serv"
type textarea "x"
type textarea "add underlying object in 0500 servi"
type textarea "x"
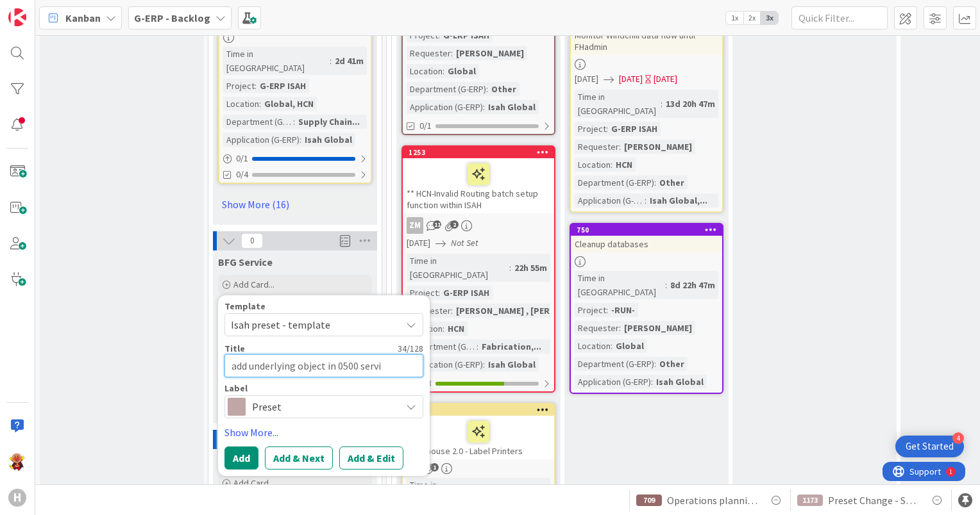
type textarea "add underlying object in 0500 servic"
type textarea "x"
type textarea "add underlying object in 0500 service"
type textarea "x"
type textarea "add underlying object in 0500 service m"
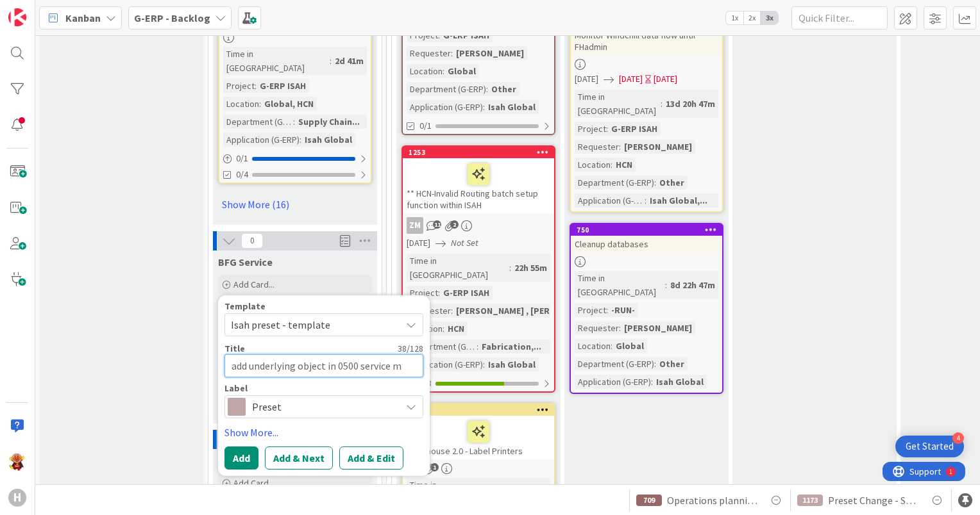
type textarea "x"
type textarea "add underlying object in 0500 service me"
type textarea "x"
type textarea "add underlying object in 0500 service mes"
type textarea "x"
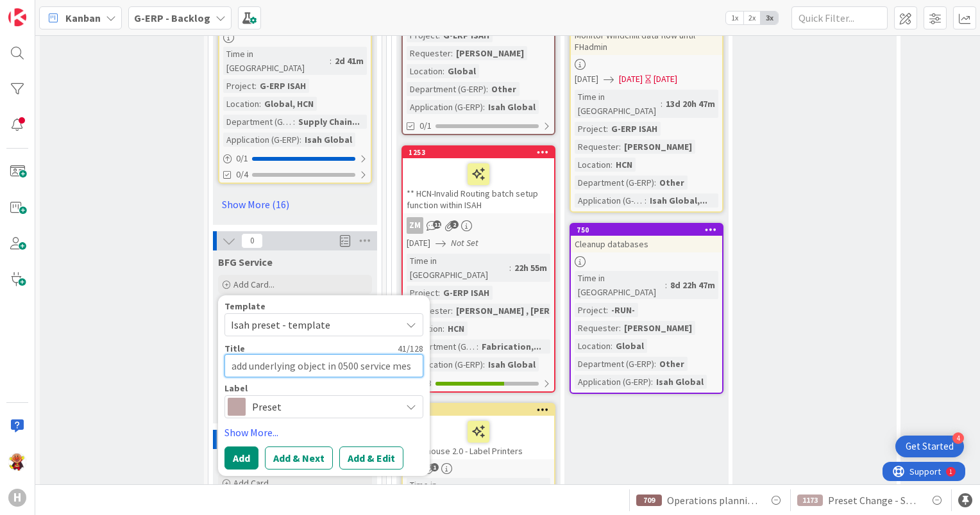
type textarea "add underlying object in 0500 service mess"
type textarea "x"
type textarea "add underlying object in 0500 service messa"
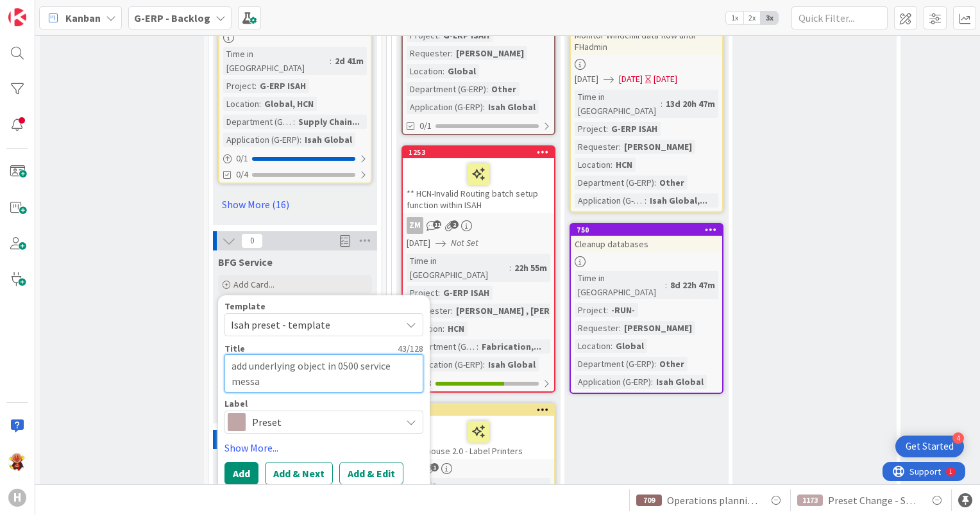
type textarea "x"
type textarea "add underlying object in 0500 service messag"
type textarea "x"
type textarea "add underlying object in 0500 service message"
click at [234, 462] on button "Add" at bounding box center [241, 473] width 34 height 23
